Goal: Information Seeking & Learning: Learn about a topic

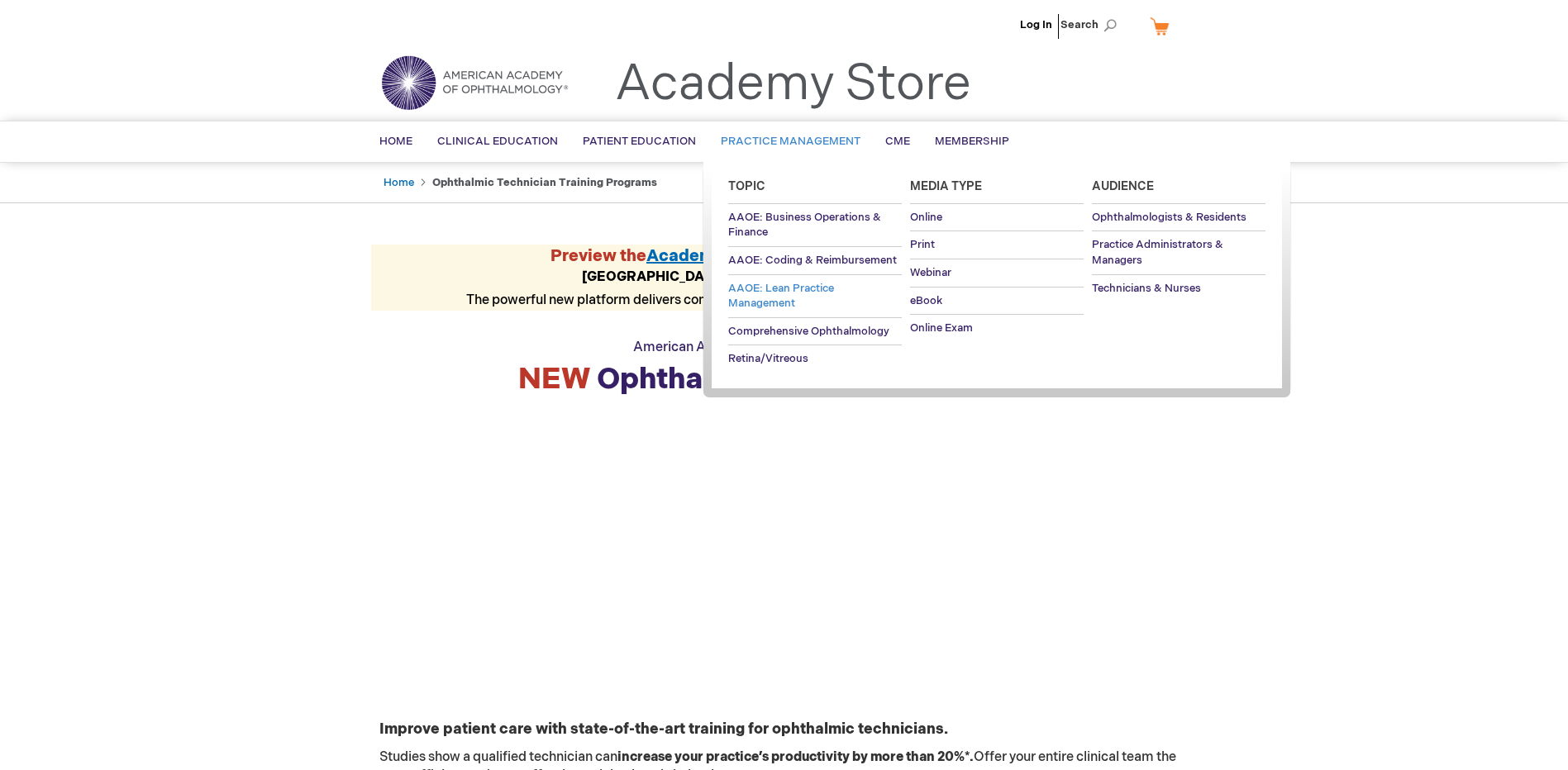
click at [796, 282] on span "AAOE: Lean Practice Management" at bounding box center [781, 296] width 105 height 29
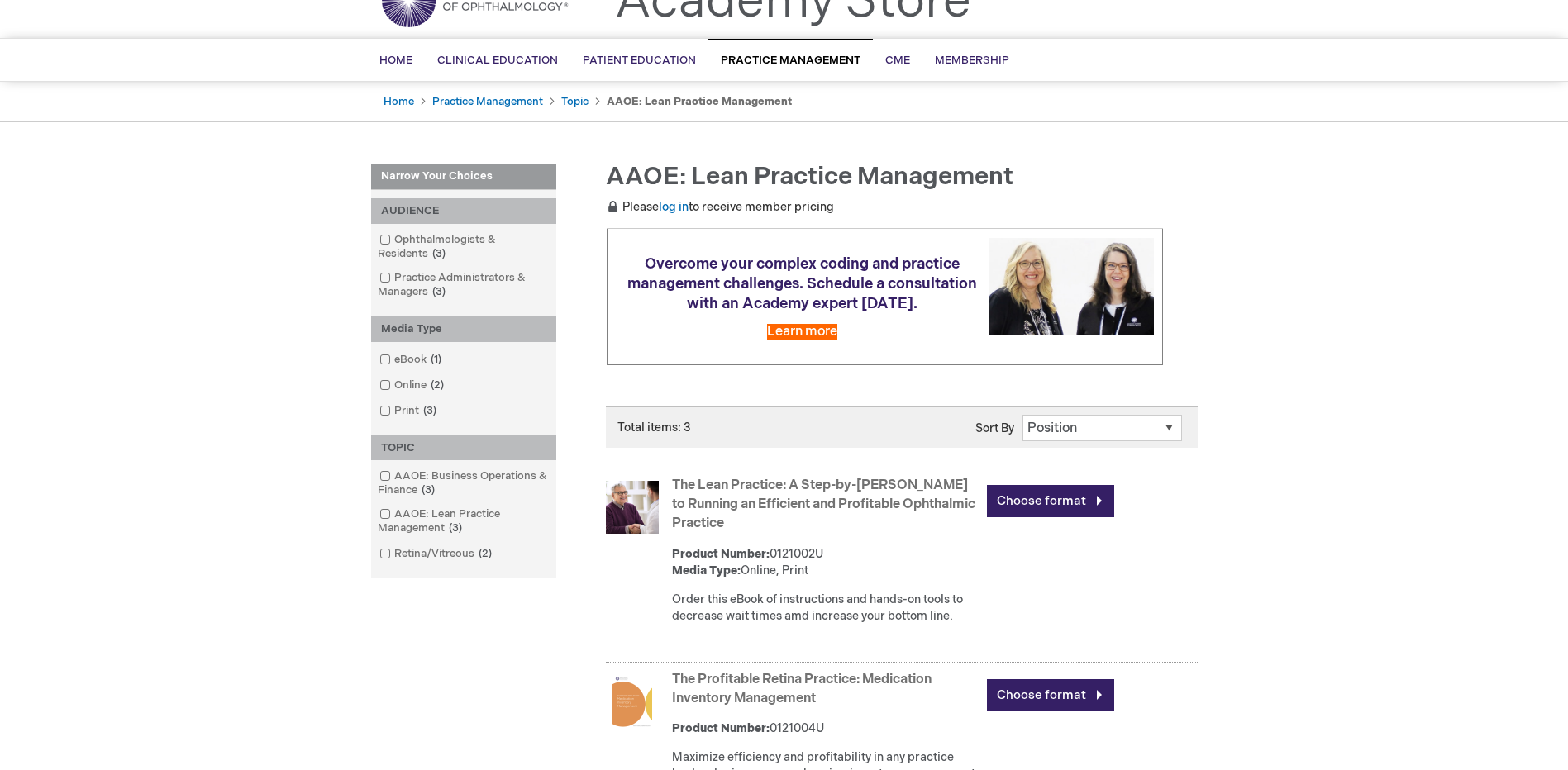
scroll to position [165, 0]
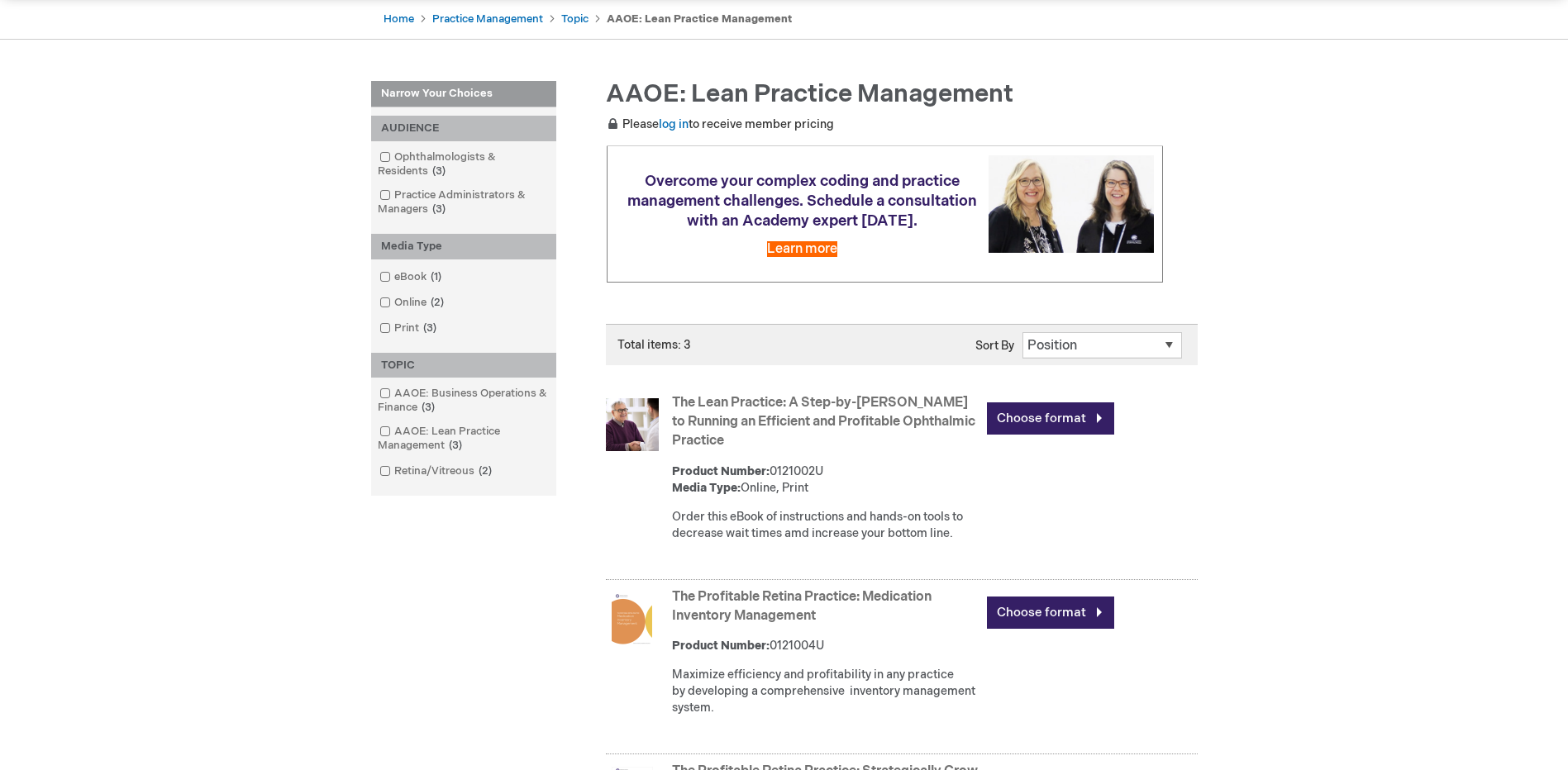
click at [825, 429] on strong "The Lean Practice: A Step-by-Step Guide to Running an Efficient and Profitable …" at bounding box center [825, 422] width 307 height 57
click at [1037, 434] on link "Choose format" at bounding box center [1050, 418] width 127 height 32
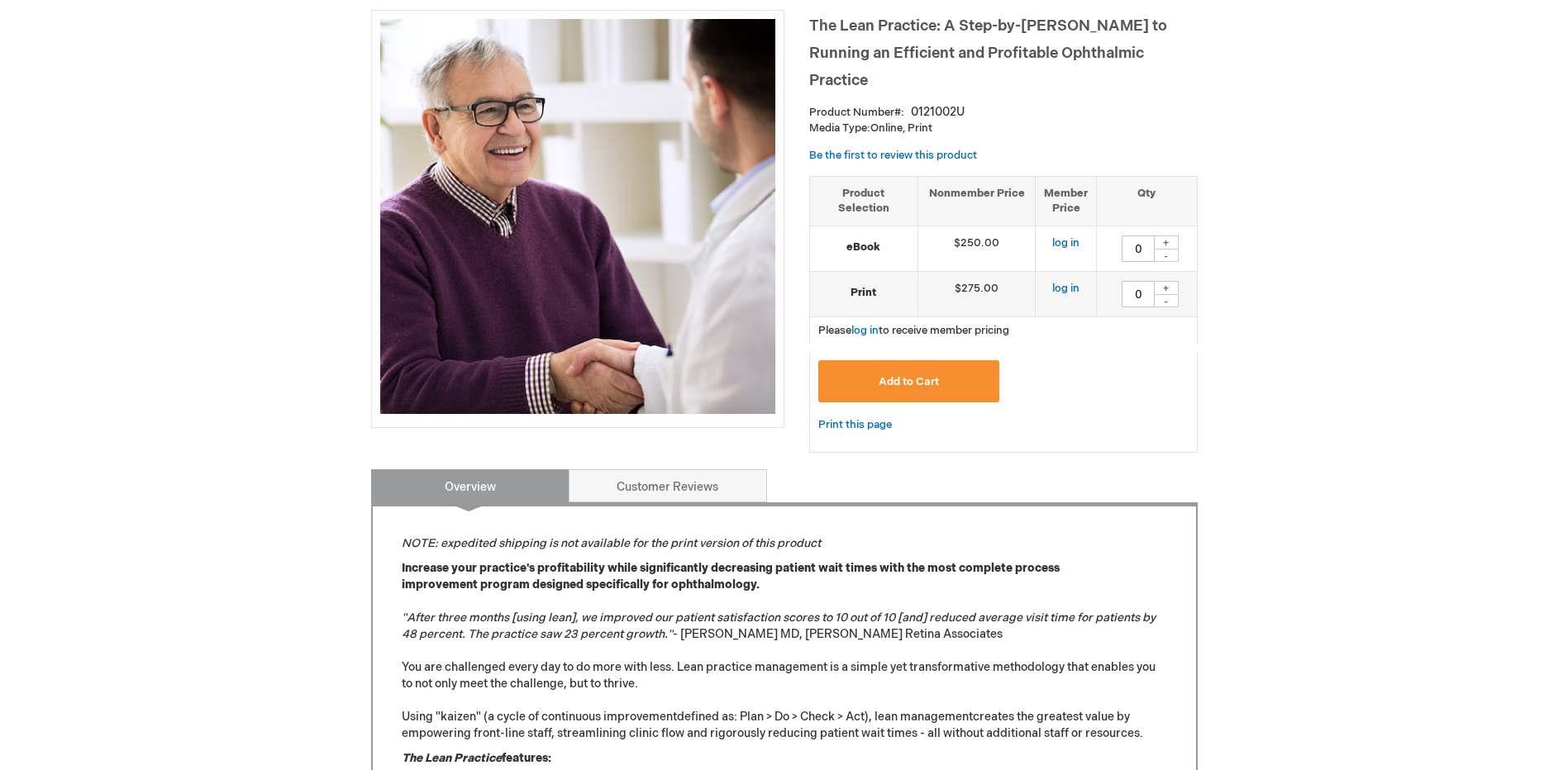
scroll to position [248, 0]
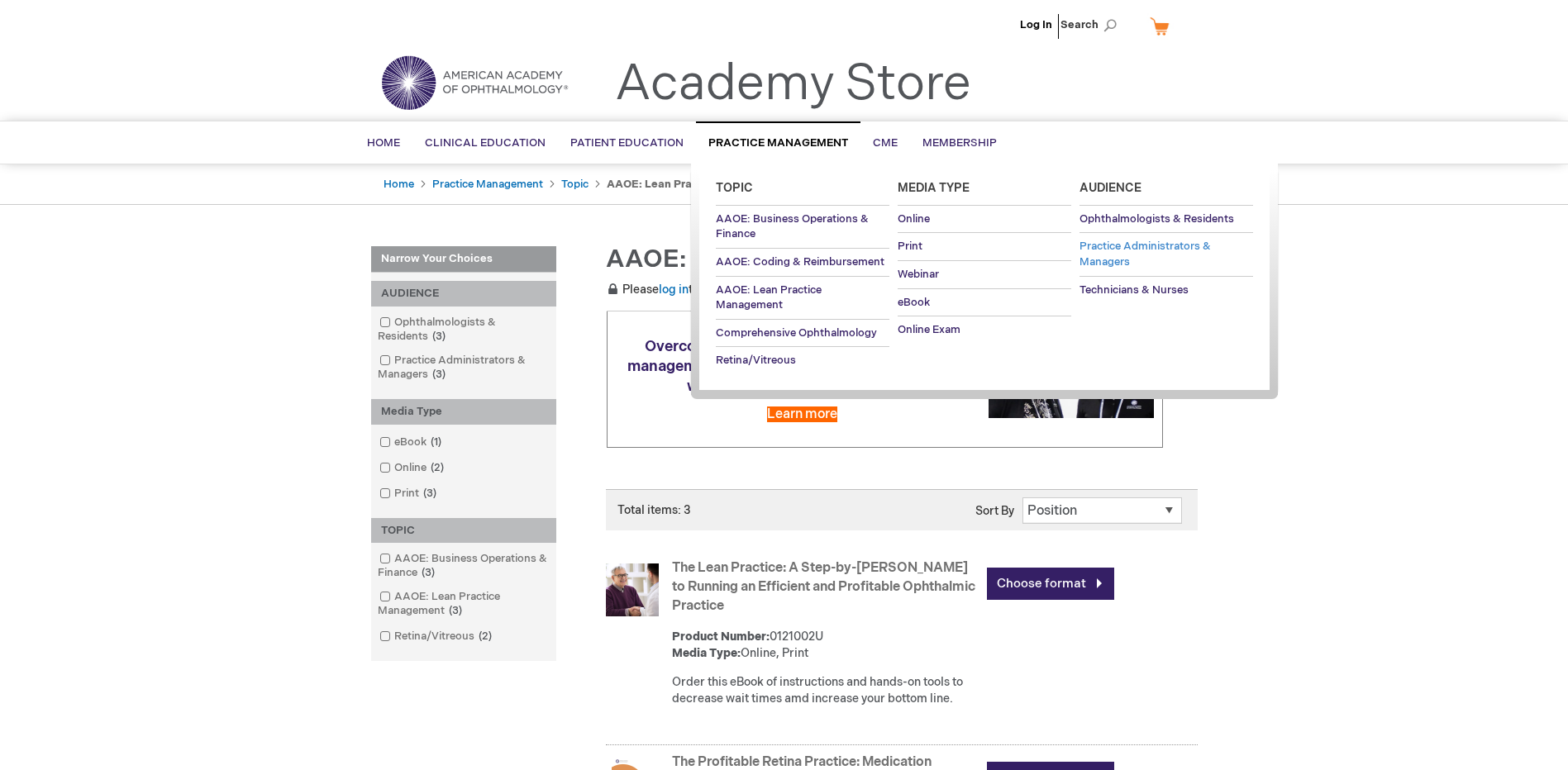
click at [1136, 247] on span "Practice Administrators & Managers" at bounding box center [1145, 254] width 132 height 29
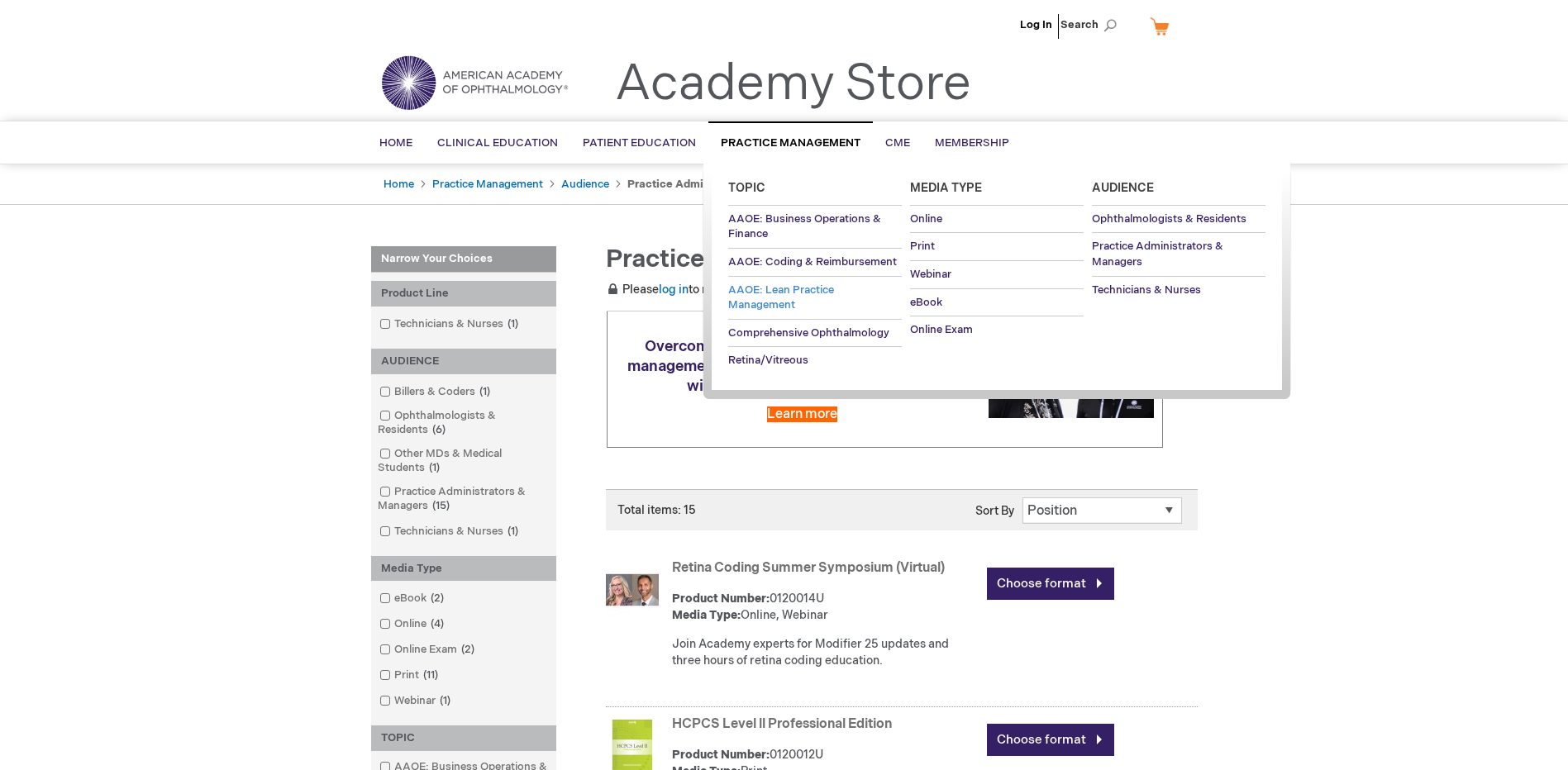
click at [816, 293] on span "AAOE: Lean Practice Management" at bounding box center [781, 297] width 105 height 29
